Goal: Download file/media

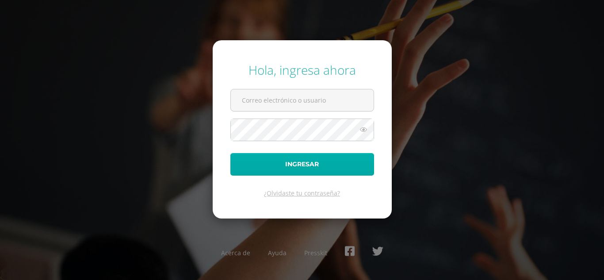
type input "[PERSON_NAME][EMAIL_ADDRESS][DOMAIN_NAME]"
click at [287, 158] on button "Ingresar" at bounding box center [302, 164] width 144 height 23
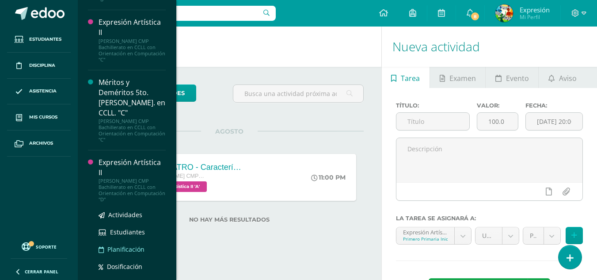
scroll to position [2029, 0]
click at [140, 157] on div "Expresión Artística II" at bounding box center [132, 167] width 67 height 20
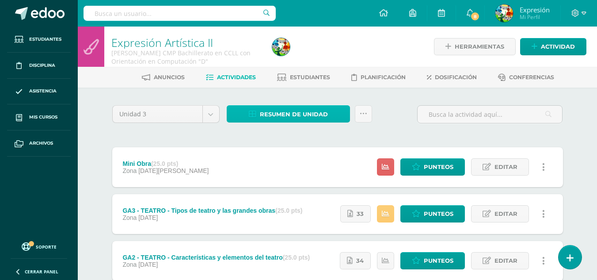
click at [294, 109] on span "Resumen de unidad" at bounding box center [294, 114] width 68 height 16
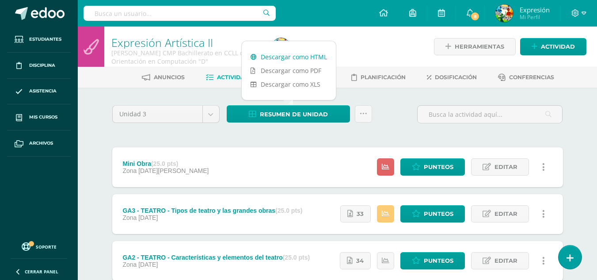
click at [301, 55] on link "Descargar como HTML" at bounding box center [289, 57] width 94 height 14
